Goal: Find specific page/section: Find specific page/section

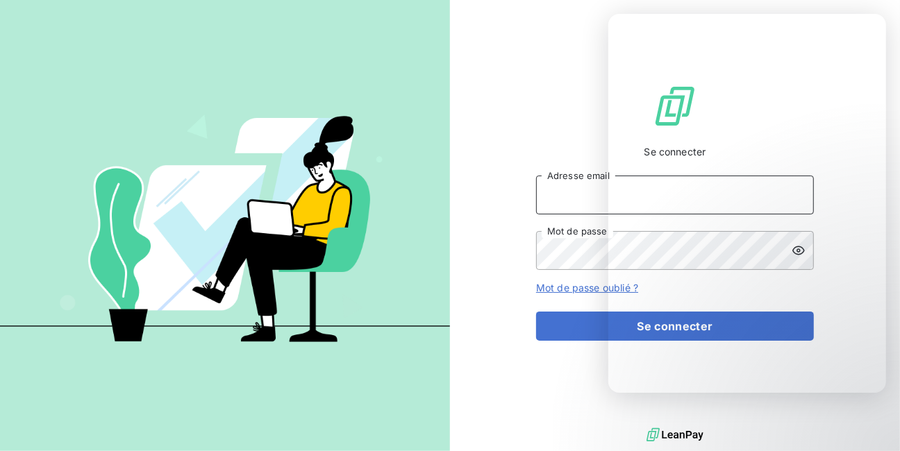
type input "[EMAIL_ADDRESS][DOMAIN_NAME]"
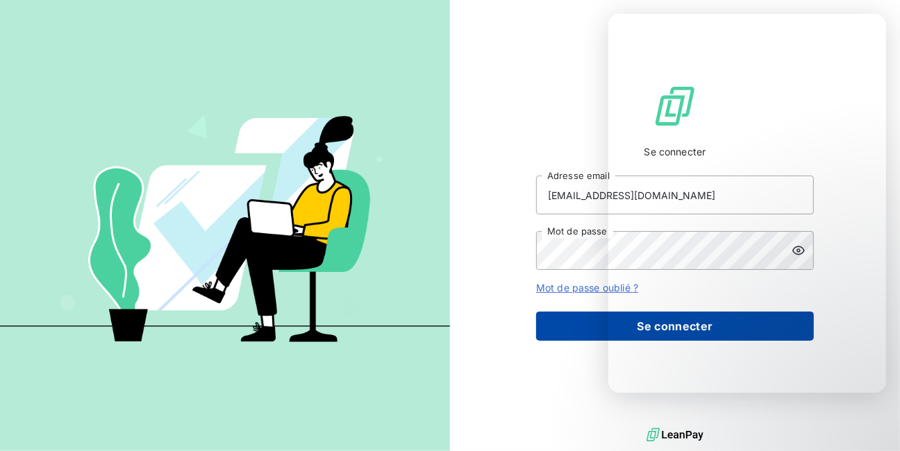
click at [560, 338] on button "Se connecter" at bounding box center [675, 326] width 278 height 29
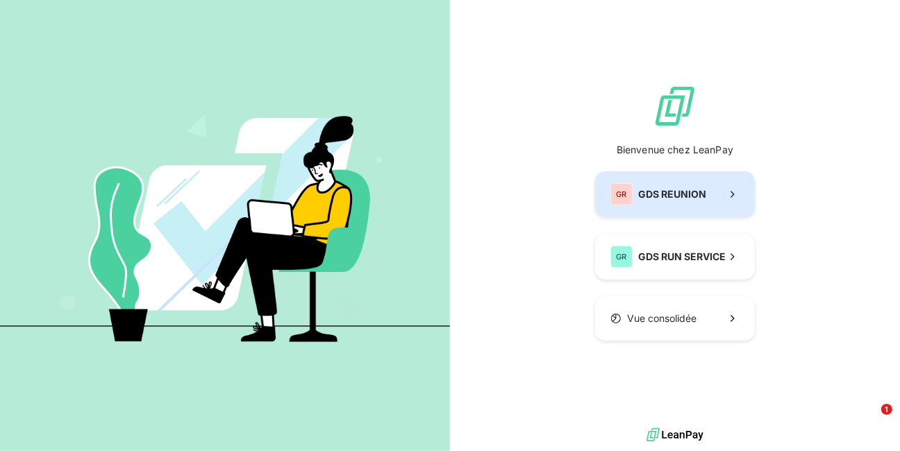
click at [638, 201] on span "GDS REUNION" at bounding box center [672, 194] width 68 height 14
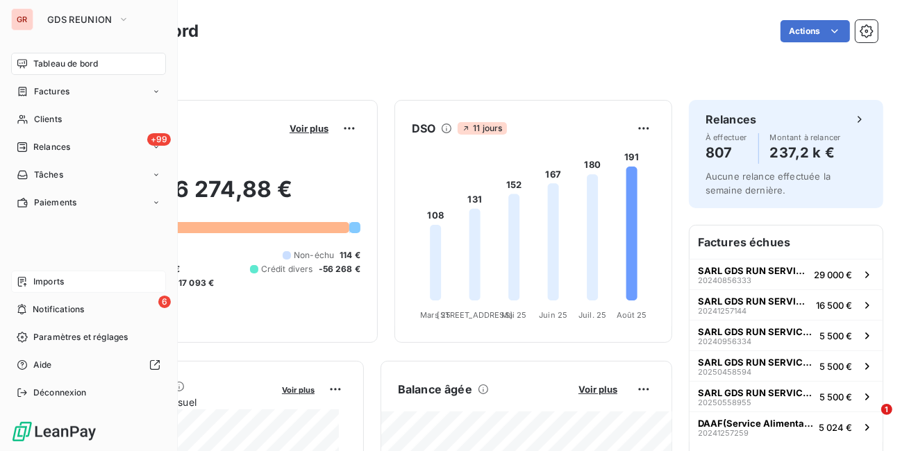
click at [40, 280] on span "Imports" at bounding box center [48, 282] width 31 height 12
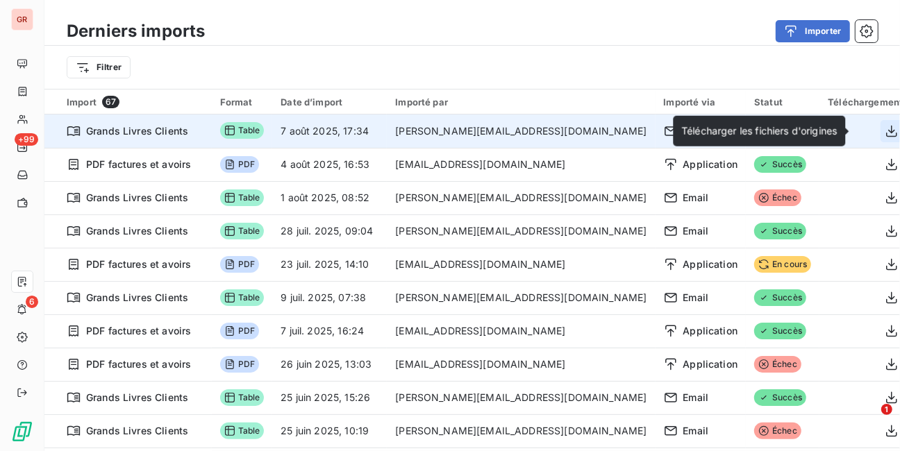
click at [884, 128] on icon "button" at bounding box center [891, 131] width 14 height 14
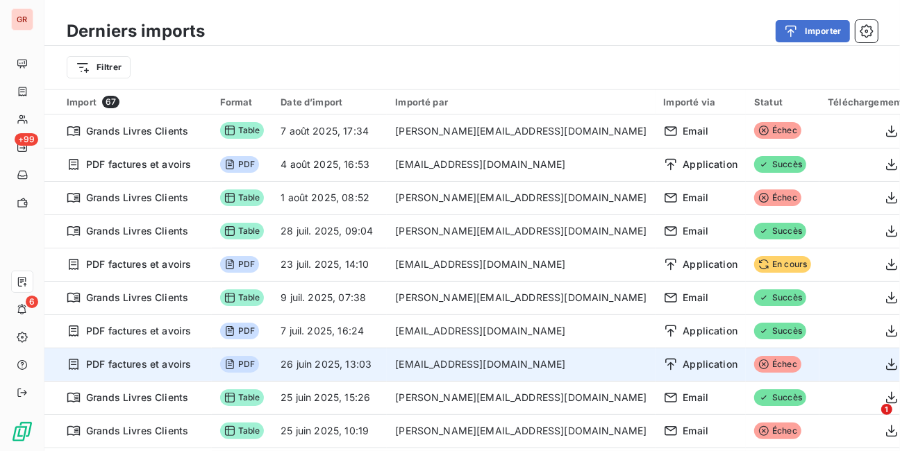
scroll to position [56, 0]
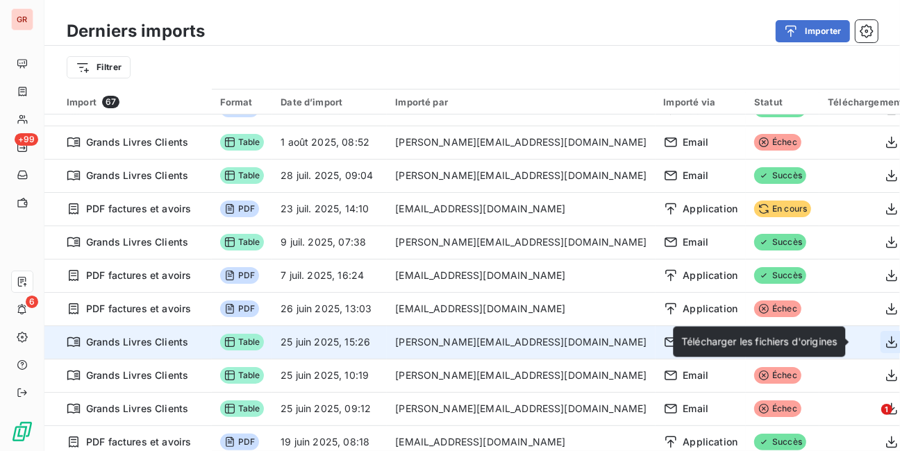
click at [884, 338] on icon "button" at bounding box center [891, 342] width 14 height 14
